Goal: Navigation & Orientation: Find specific page/section

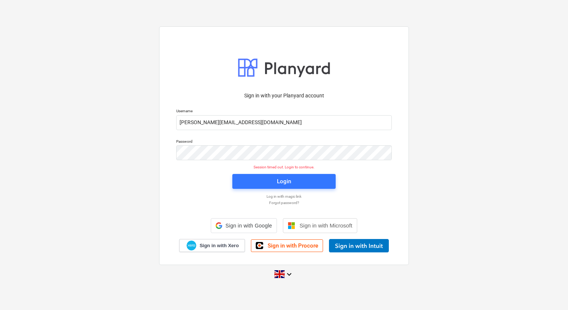
click at [262, 182] on span "Login" at bounding box center [284, 182] width 86 height 10
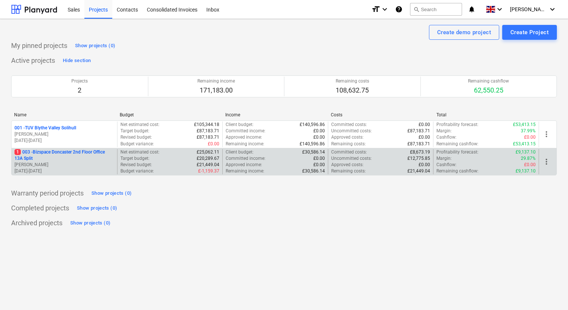
click at [69, 152] on p "1 003 - Bizspace Doncaster 2nd Floor Office 13A Split" at bounding box center [65, 155] width 100 height 13
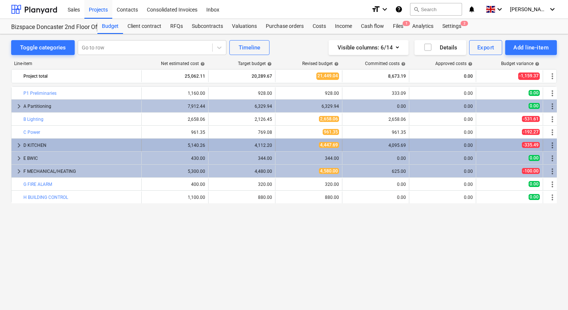
click at [17, 144] on span "keyboard_arrow_right" at bounding box center [19, 145] width 9 height 9
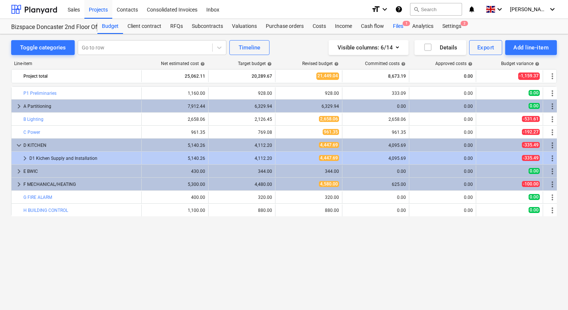
click at [401, 25] on div "Files 1" at bounding box center [398, 26] width 19 height 15
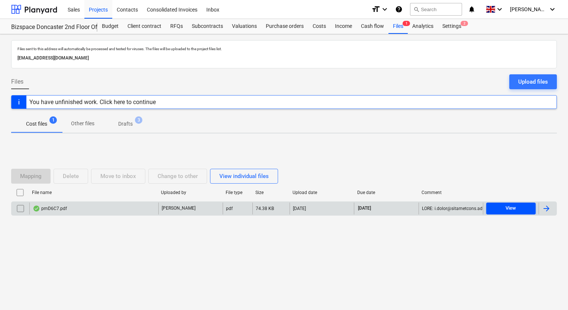
click at [501, 209] on span "View" at bounding box center [511, 208] width 44 height 9
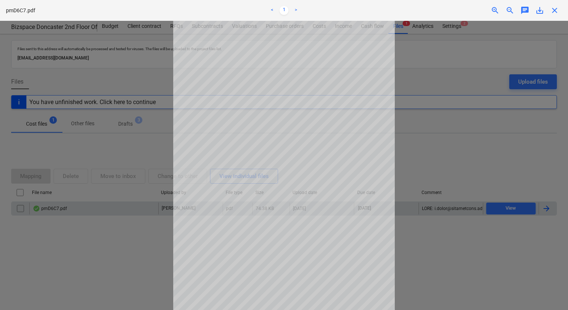
click at [125, 181] on div at bounding box center [284, 165] width 568 height 289
click at [449, 111] on div at bounding box center [284, 165] width 568 height 289
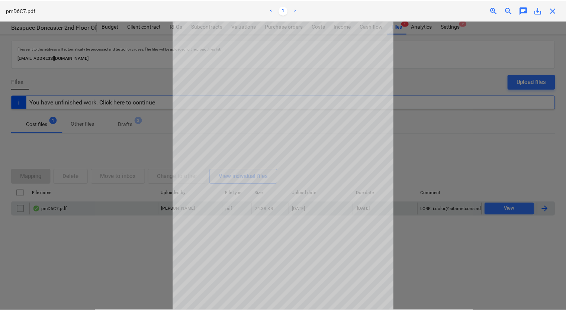
scroll to position [25, 0]
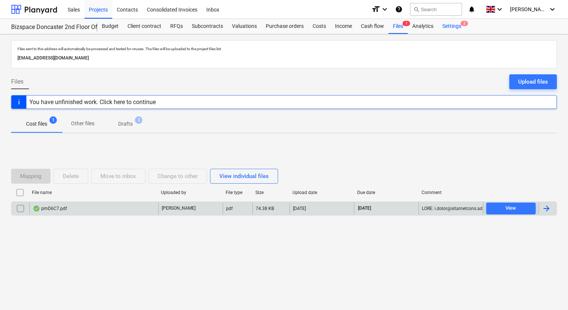
click at [452, 26] on div "Settings 2" at bounding box center [452, 26] width 28 height 15
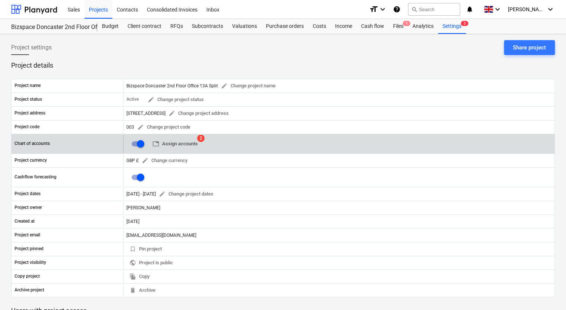
click at [183, 145] on span "table Assign accounts" at bounding box center [174, 144] width 45 height 9
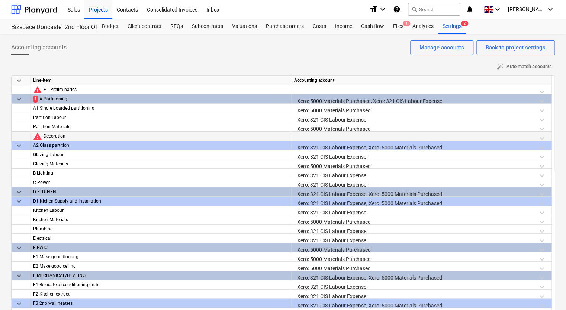
click at [36, 135] on span "warning" at bounding box center [37, 136] width 9 height 9
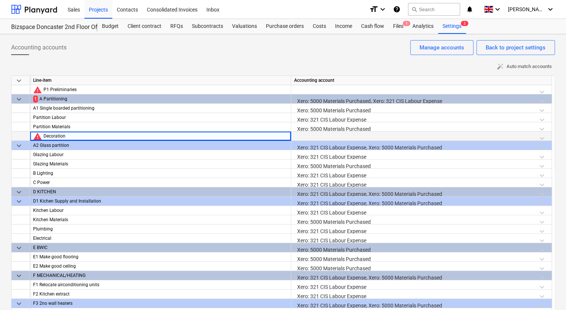
click at [73, 134] on div "Decoration" at bounding box center [166, 136] width 244 height 9
click at [302, 135] on div at bounding box center [421, 138] width 254 height 13
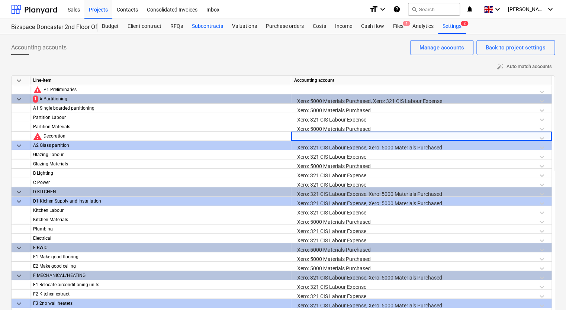
click at [203, 23] on div "Subcontracts" at bounding box center [207, 26] width 40 height 15
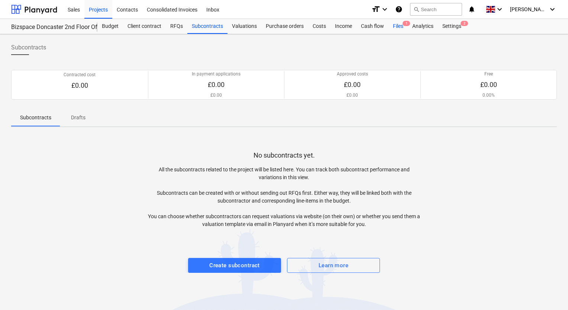
click at [403, 25] on span "1" at bounding box center [406, 23] width 7 height 5
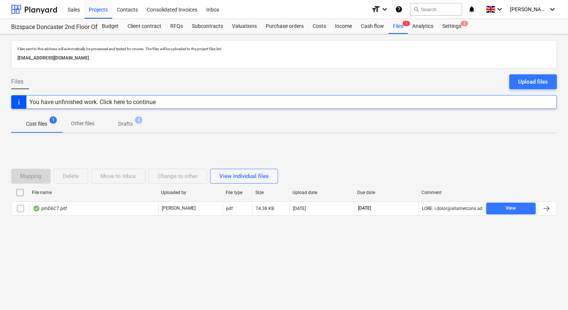
click at [119, 125] on p "Drafts" at bounding box center [125, 124] width 15 height 8
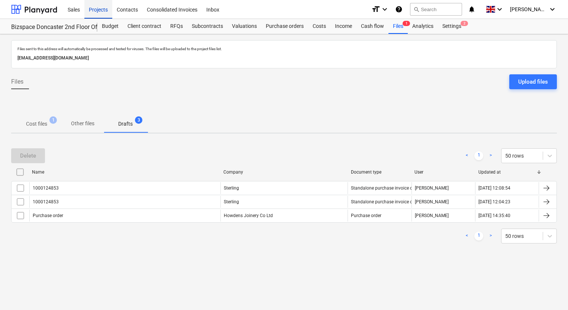
click at [106, 10] on div "Projects" at bounding box center [98, 9] width 28 height 19
